Goal: Book appointment/travel/reservation

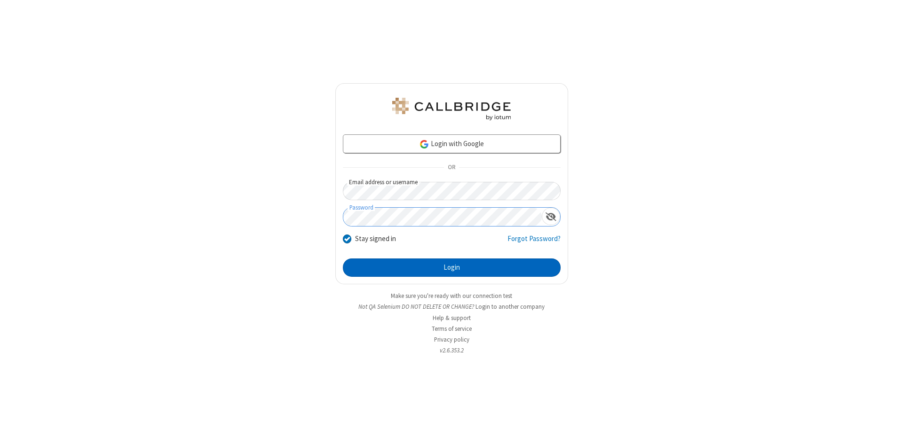
click at [451, 268] on button "Login" at bounding box center [452, 268] width 218 height 19
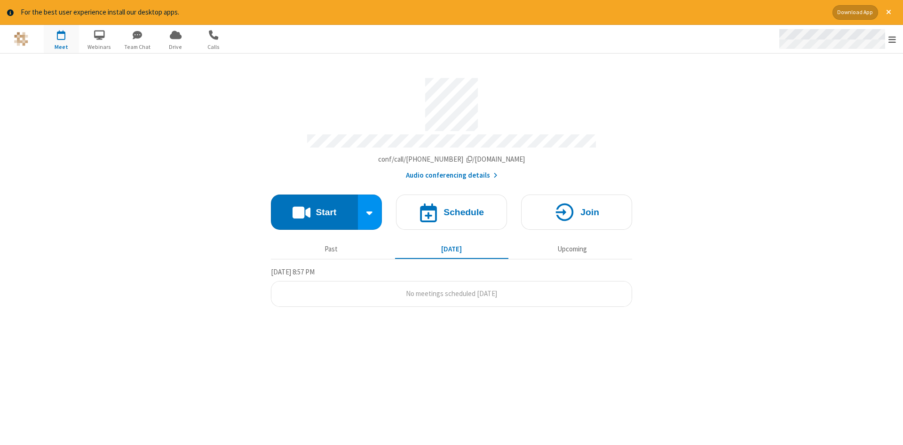
click at [892, 39] on span "Open menu" at bounding box center [892, 39] width 8 height 9
click at [61, 39] on span "button" at bounding box center [61, 35] width 35 height 16
click at [451, 209] on h4 "Schedule" at bounding box center [463, 212] width 40 height 9
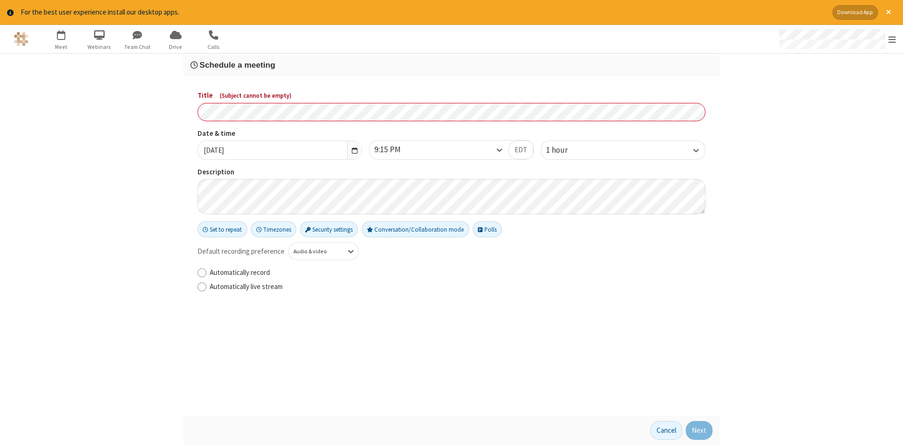
click at [451, 64] on h3 "Schedule a meeting" at bounding box center [451, 65] width 522 height 9
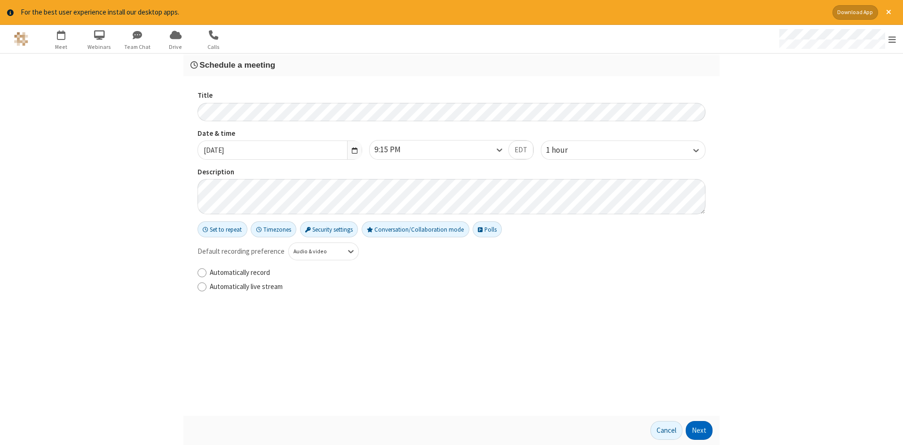
click at [699, 431] on button "Next" at bounding box center [699, 430] width 27 height 19
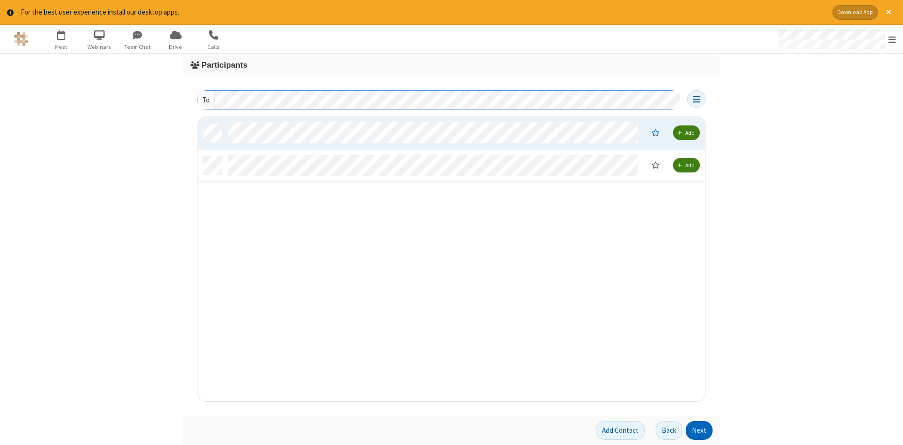
click at [699, 431] on button "Next" at bounding box center [699, 430] width 27 height 19
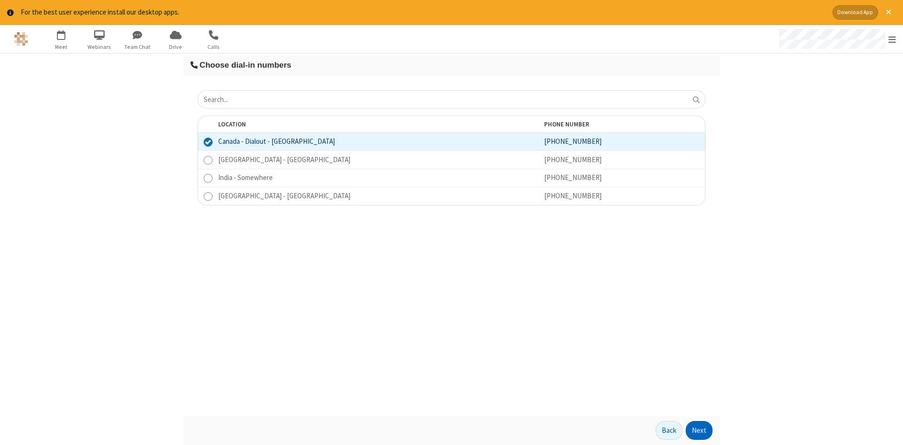
click at [699, 431] on button "Next" at bounding box center [699, 430] width 27 height 19
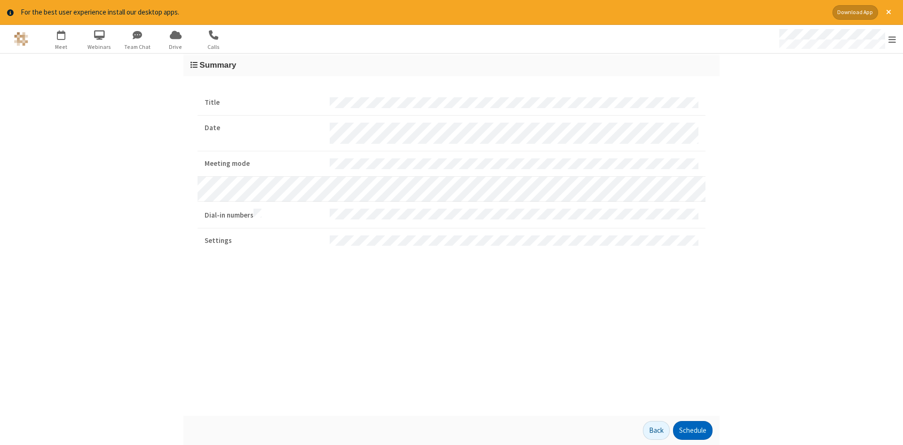
click at [692, 431] on button "Schedule" at bounding box center [692, 430] width 39 height 19
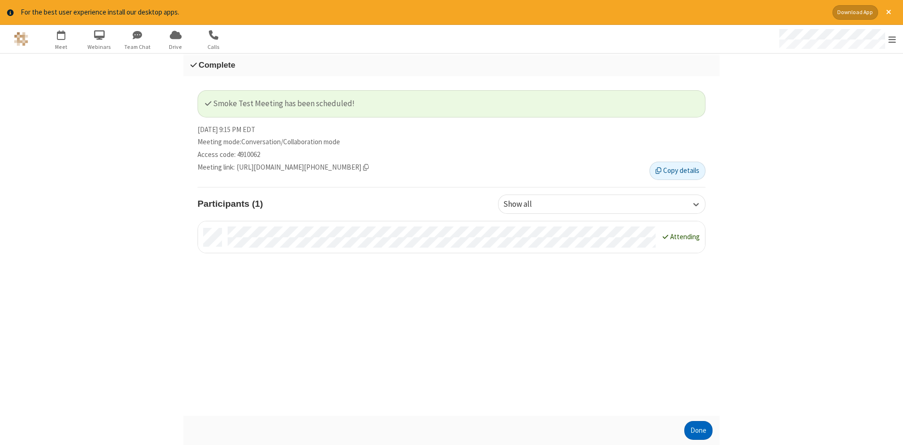
click at [698, 431] on button "Done" at bounding box center [698, 430] width 28 height 19
